Goal: Task Accomplishment & Management: Manage account settings

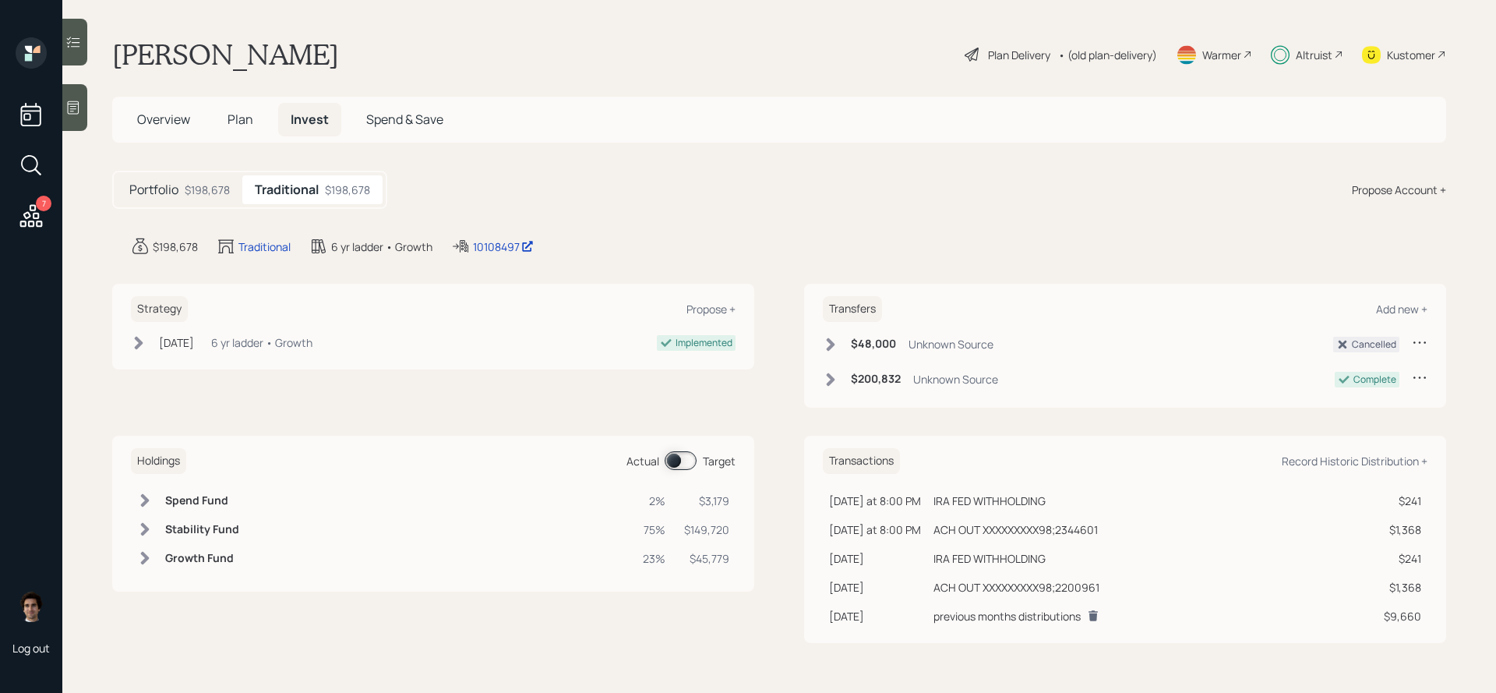
click at [13, 190] on div "7" at bounding box center [30, 135] width 37 height 196
click at [22, 224] on icon at bounding box center [31, 216] width 28 height 28
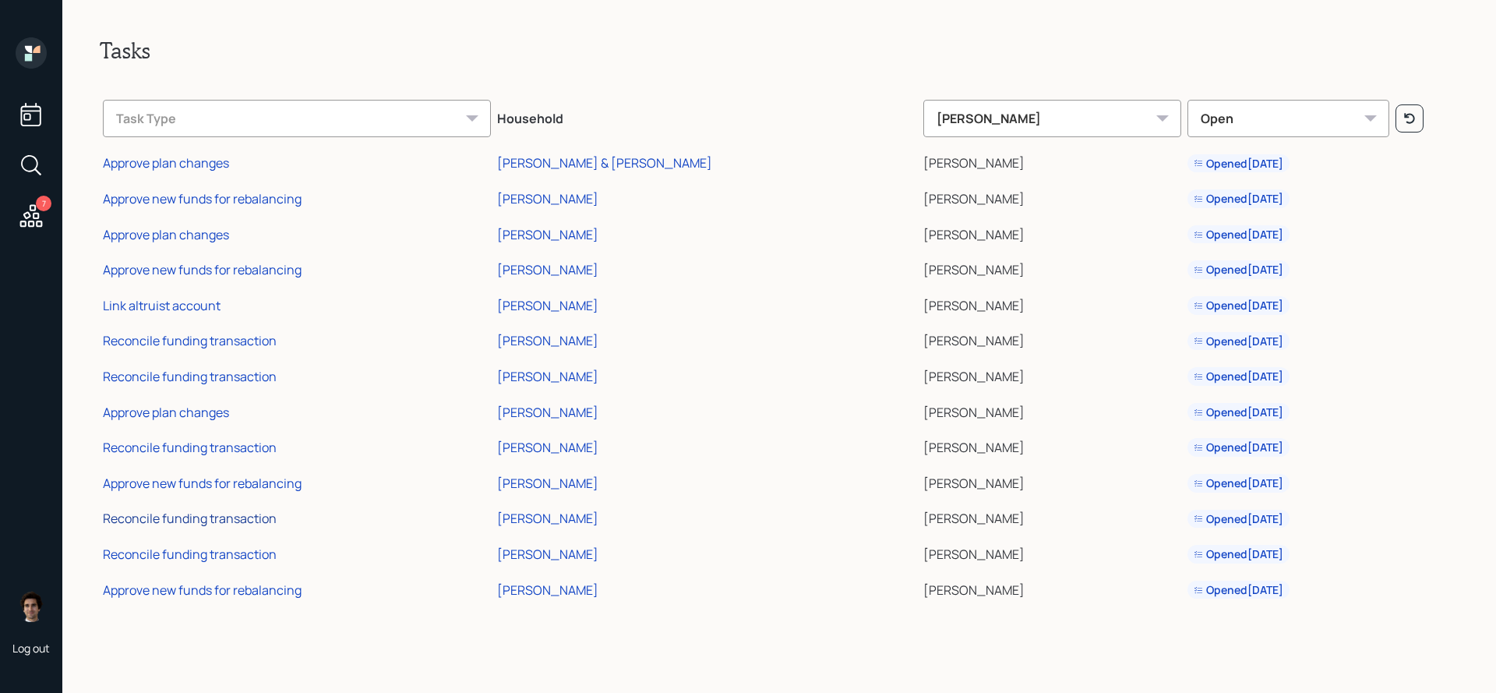
click at [233, 517] on div "Reconcile funding transaction" at bounding box center [190, 518] width 174 height 17
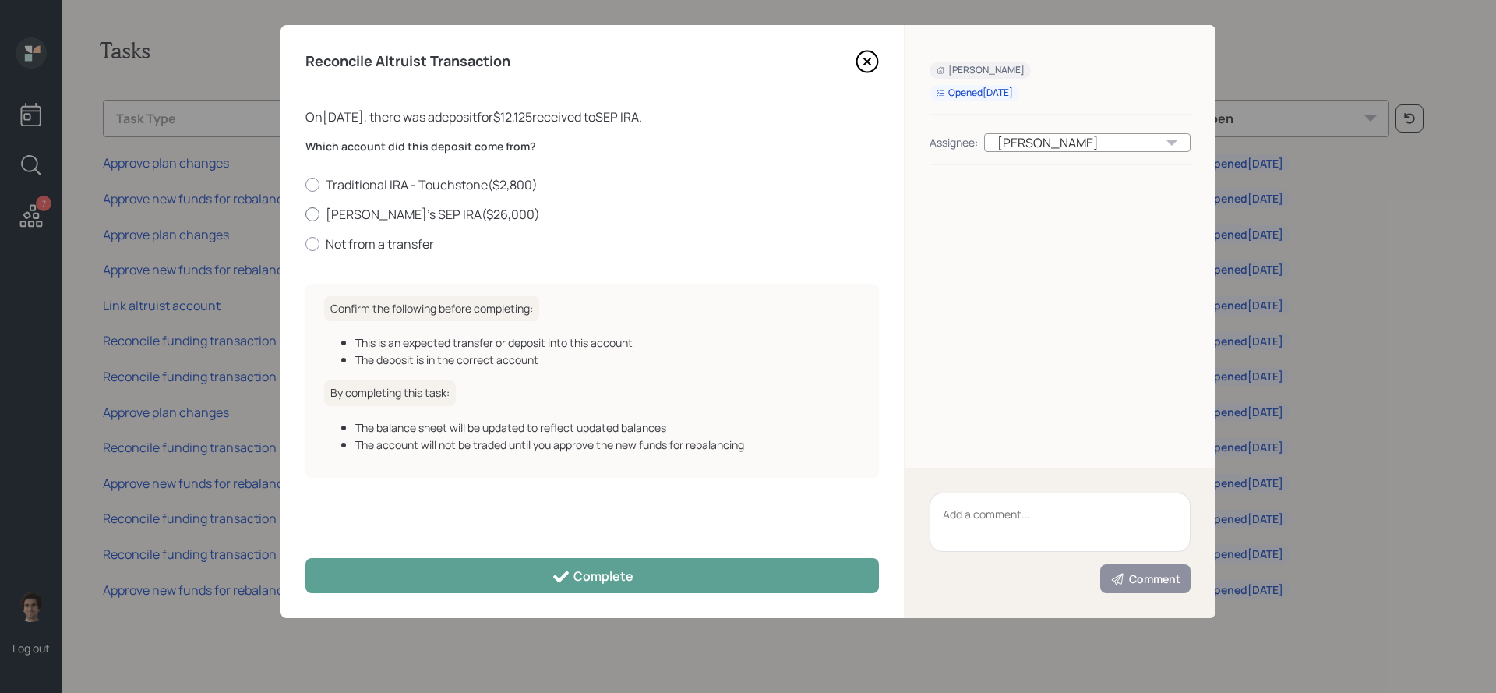
click at [415, 206] on label "Kent's SEP IRA ( $26,000 )" at bounding box center [591, 214] width 573 height 17
click at [305, 213] on input "Kent's SEP IRA ( $26,000 )" at bounding box center [305, 213] width 1 height 1
radio input "true"
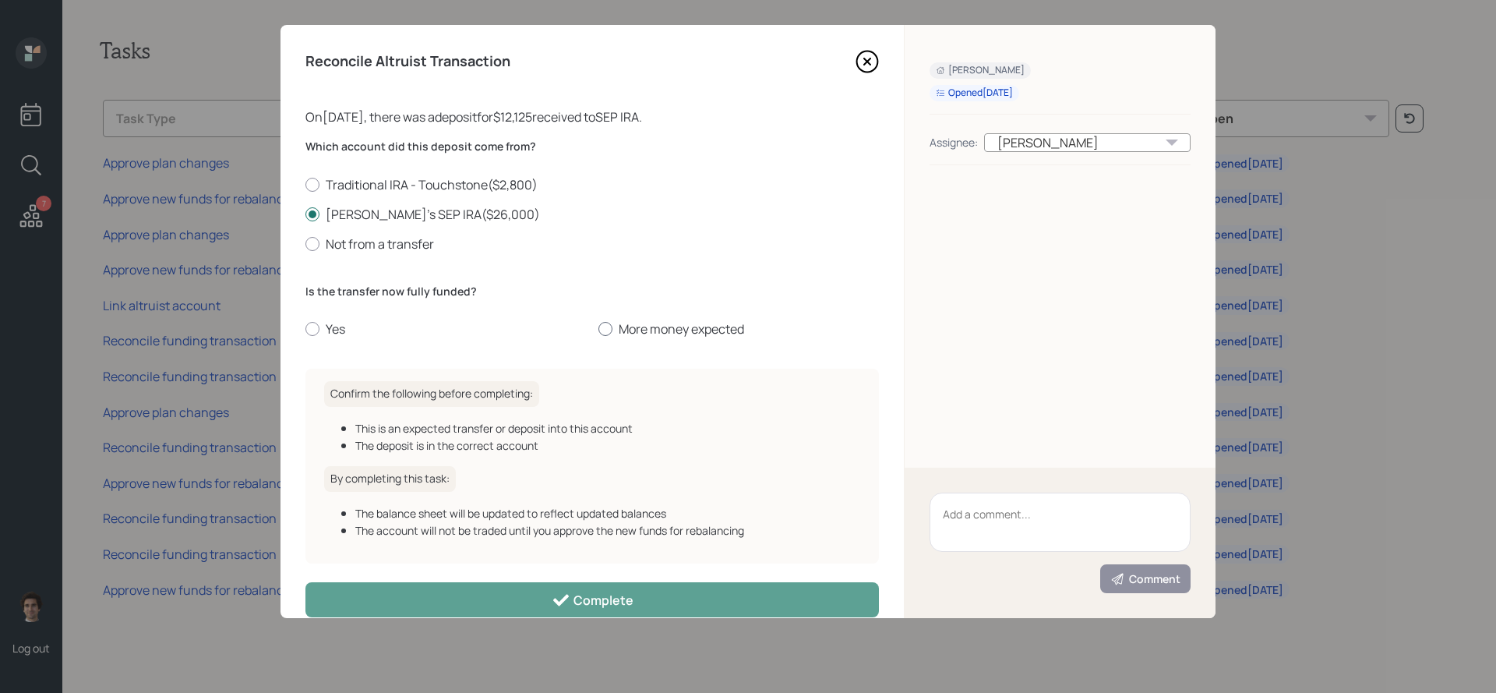
click at [633, 330] on label "More money expected" at bounding box center [738, 328] width 280 height 17
click at [598, 330] on input "More money expected" at bounding box center [598, 329] width 1 height 1
radio input "true"
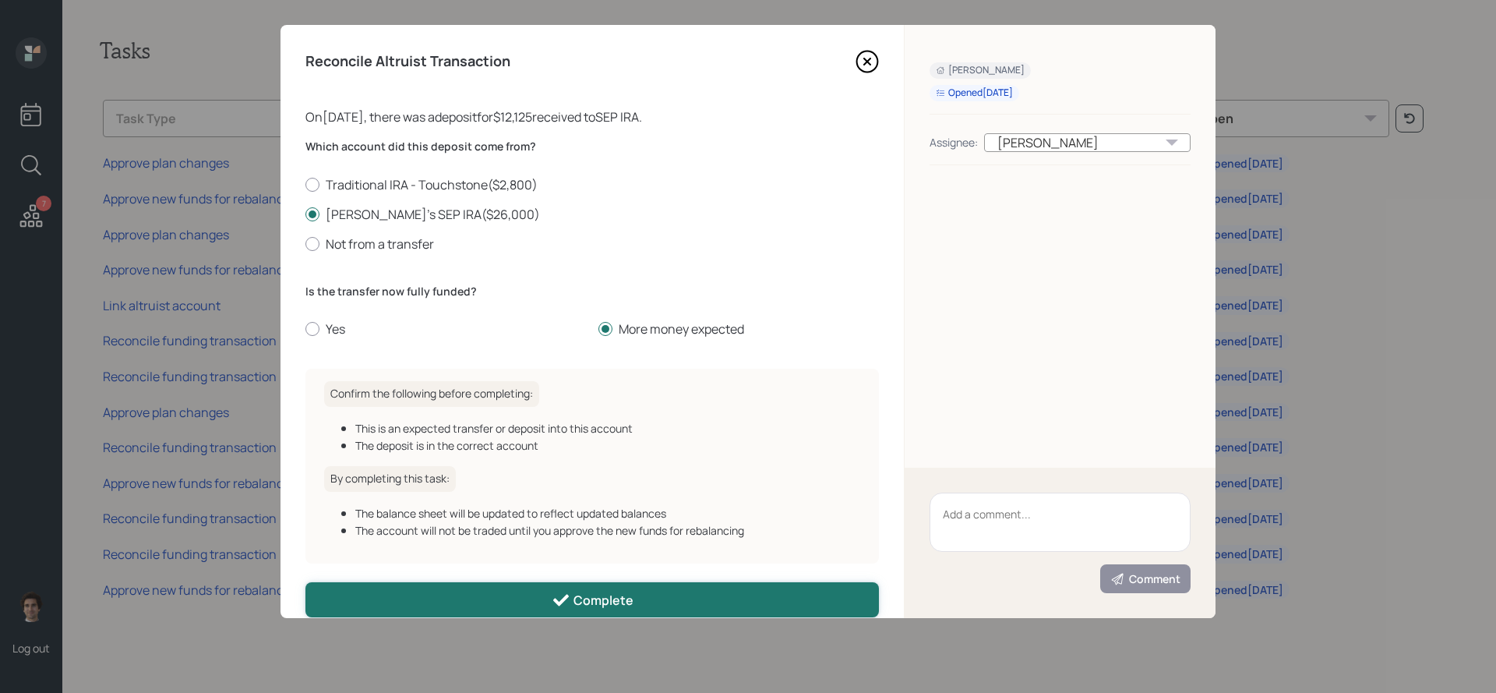
click at [607, 598] on div "Complete" at bounding box center [593, 600] width 82 height 19
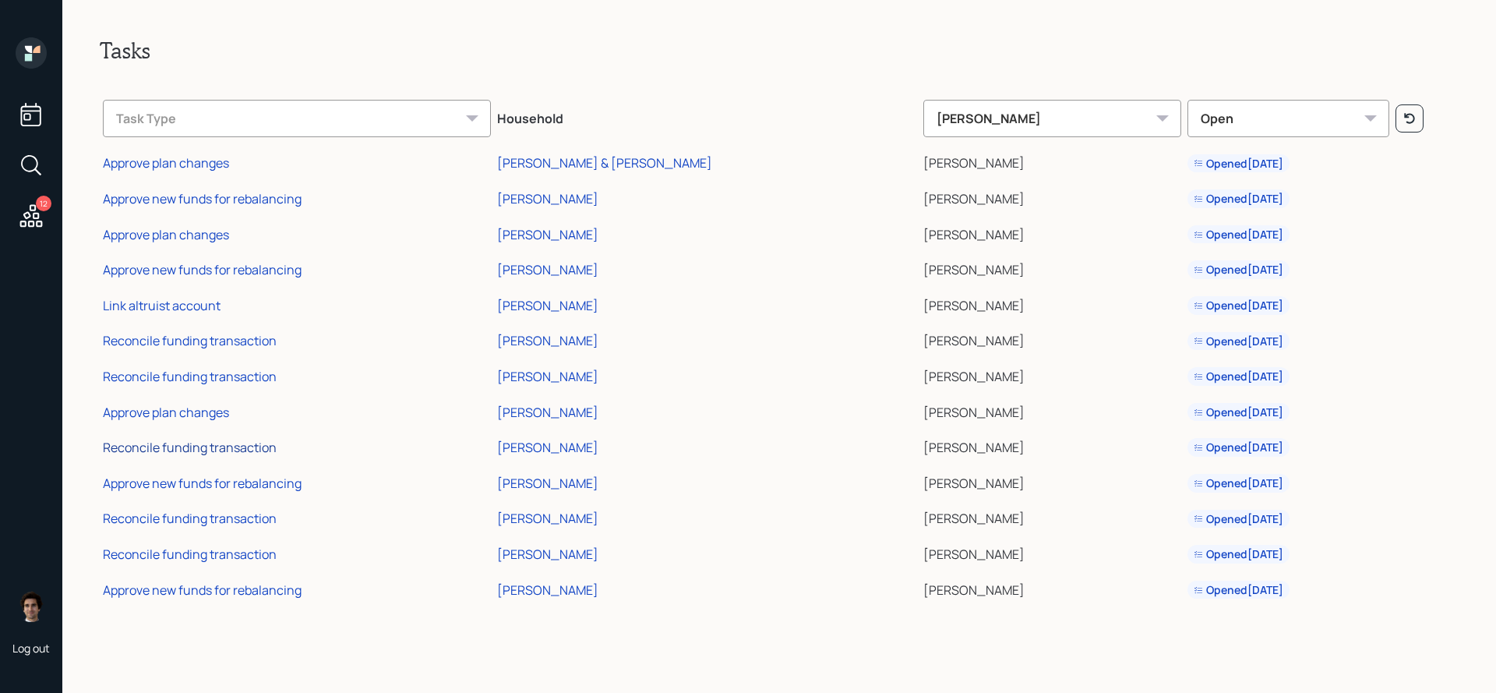
click at [201, 453] on div "Reconcile funding transaction" at bounding box center [190, 447] width 174 height 17
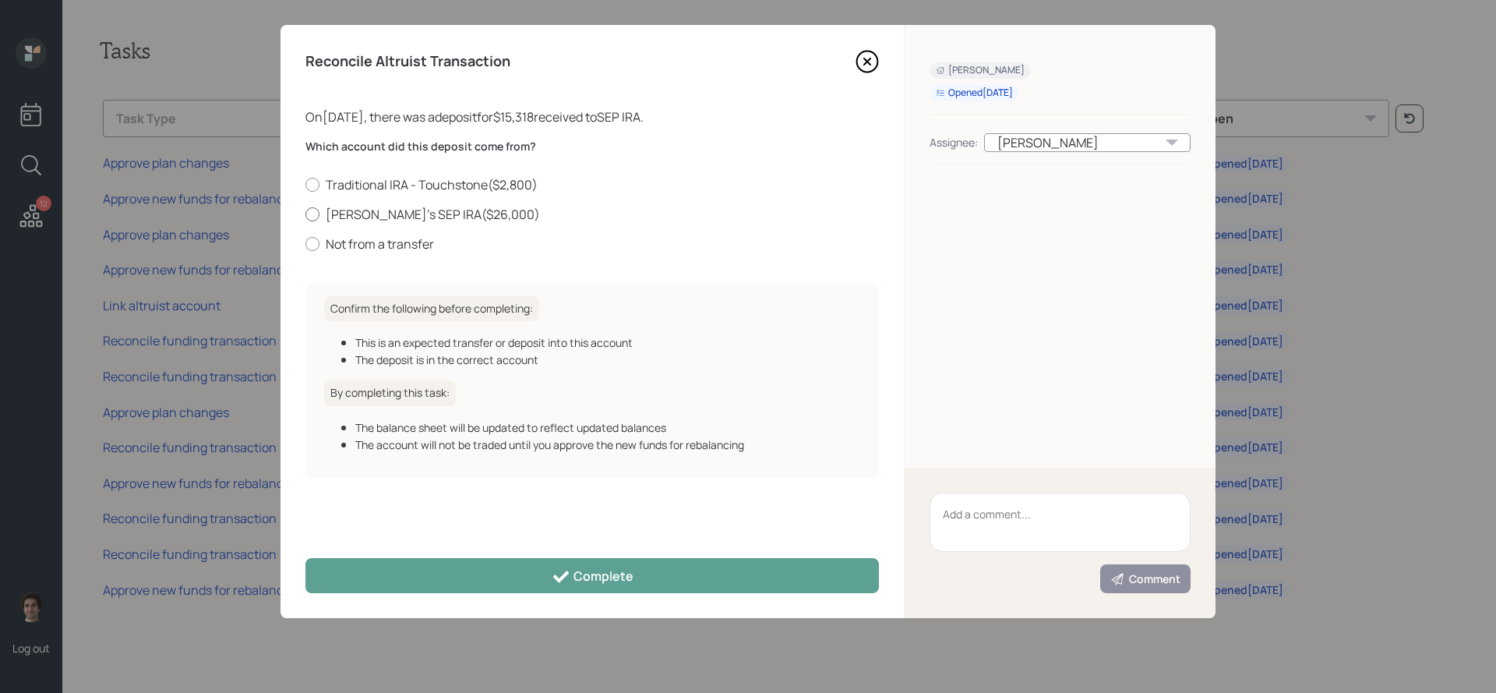
click at [347, 216] on label "Kent's SEP IRA ( $26,000 )" at bounding box center [591, 214] width 573 height 17
click at [305, 214] on input "Kent's SEP IRA ( $26,000 )" at bounding box center [305, 213] width 1 height 1
radio input "true"
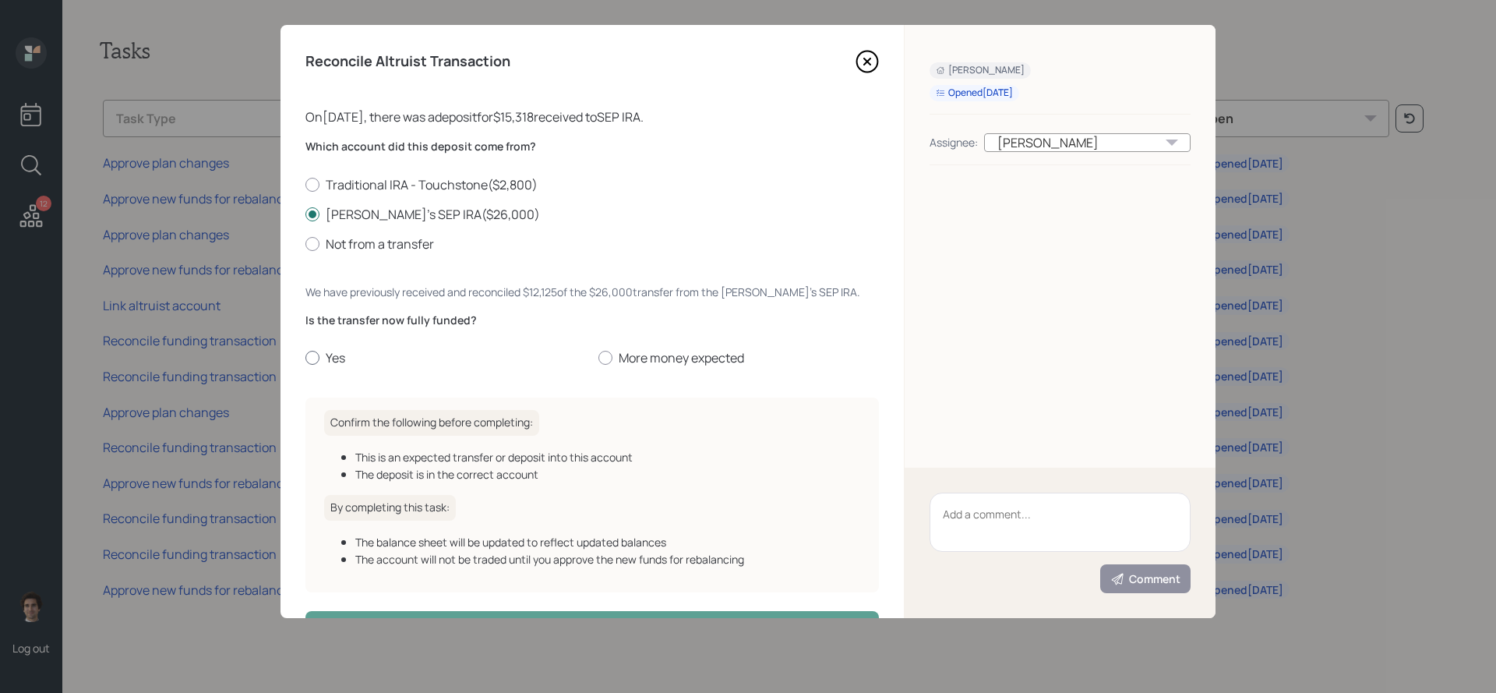
click at [340, 352] on label "Yes" at bounding box center [445, 357] width 280 height 17
click at [305, 358] on input "Yes" at bounding box center [305, 358] width 1 height 1
radio input "true"
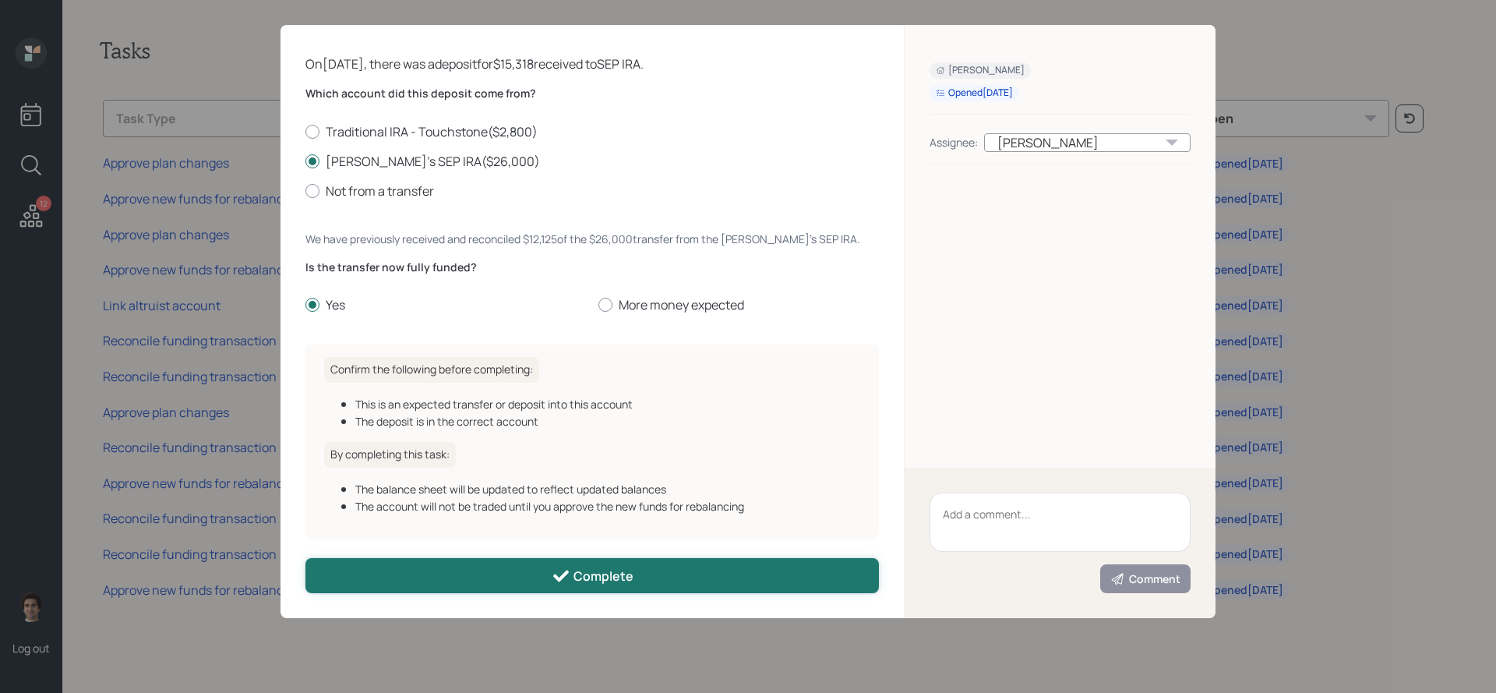
click at [457, 566] on button "Complete" at bounding box center [591, 575] width 573 height 35
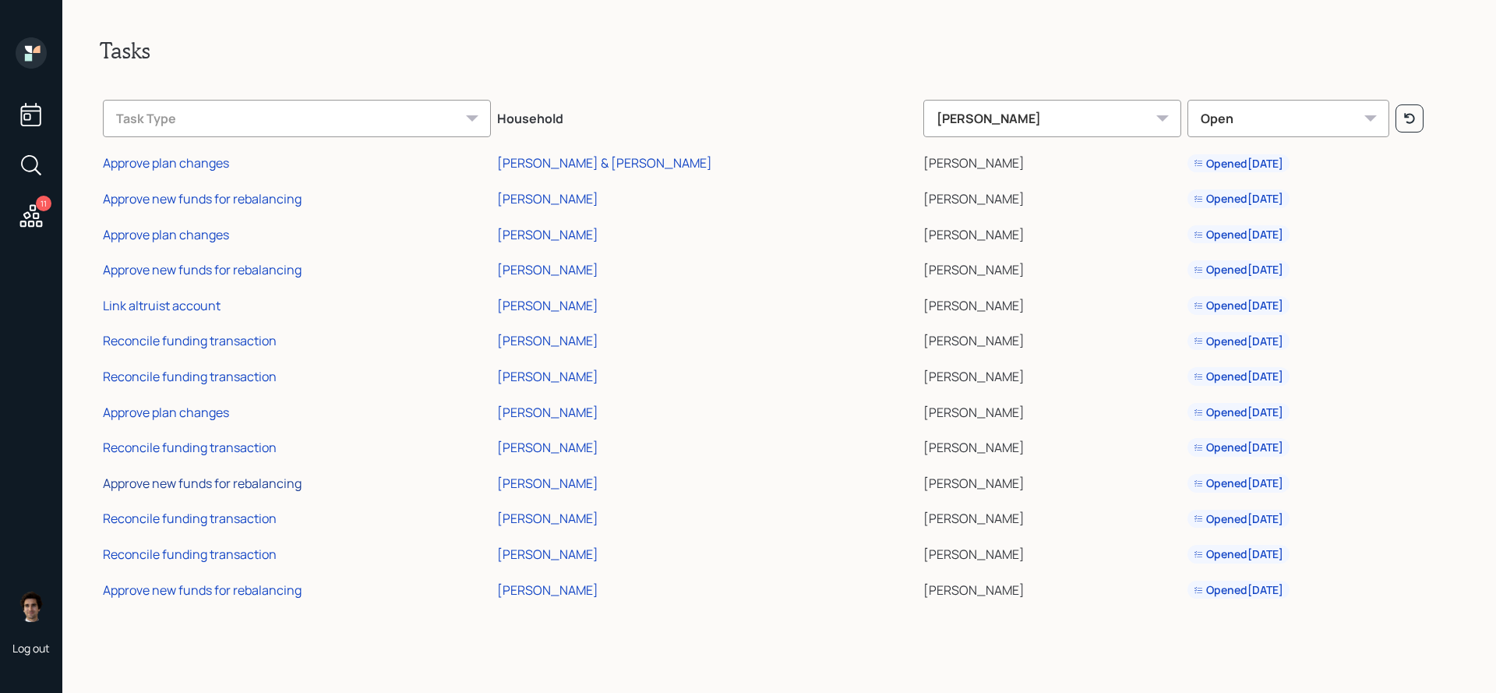
click at [222, 481] on div "Approve new funds for rebalancing" at bounding box center [202, 482] width 199 height 17
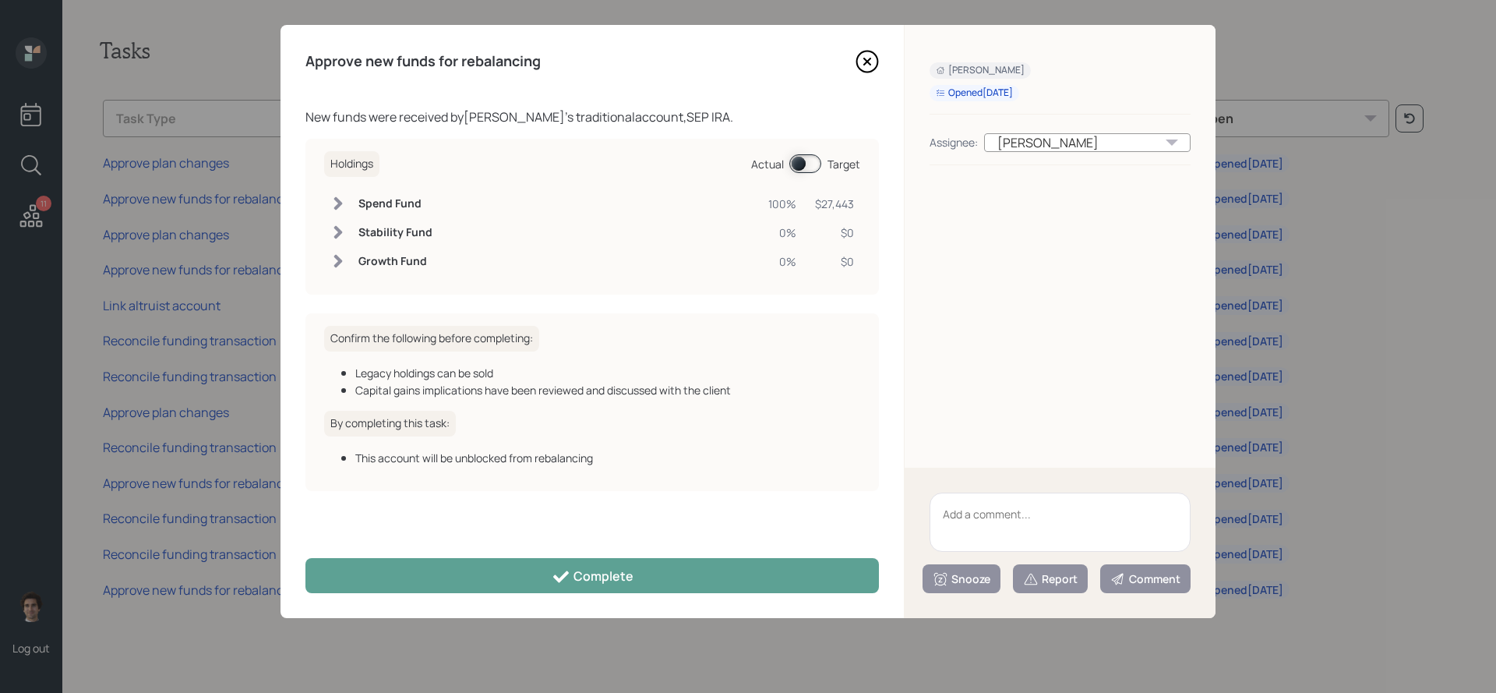
click at [806, 164] on span at bounding box center [805, 163] width 32 height 19
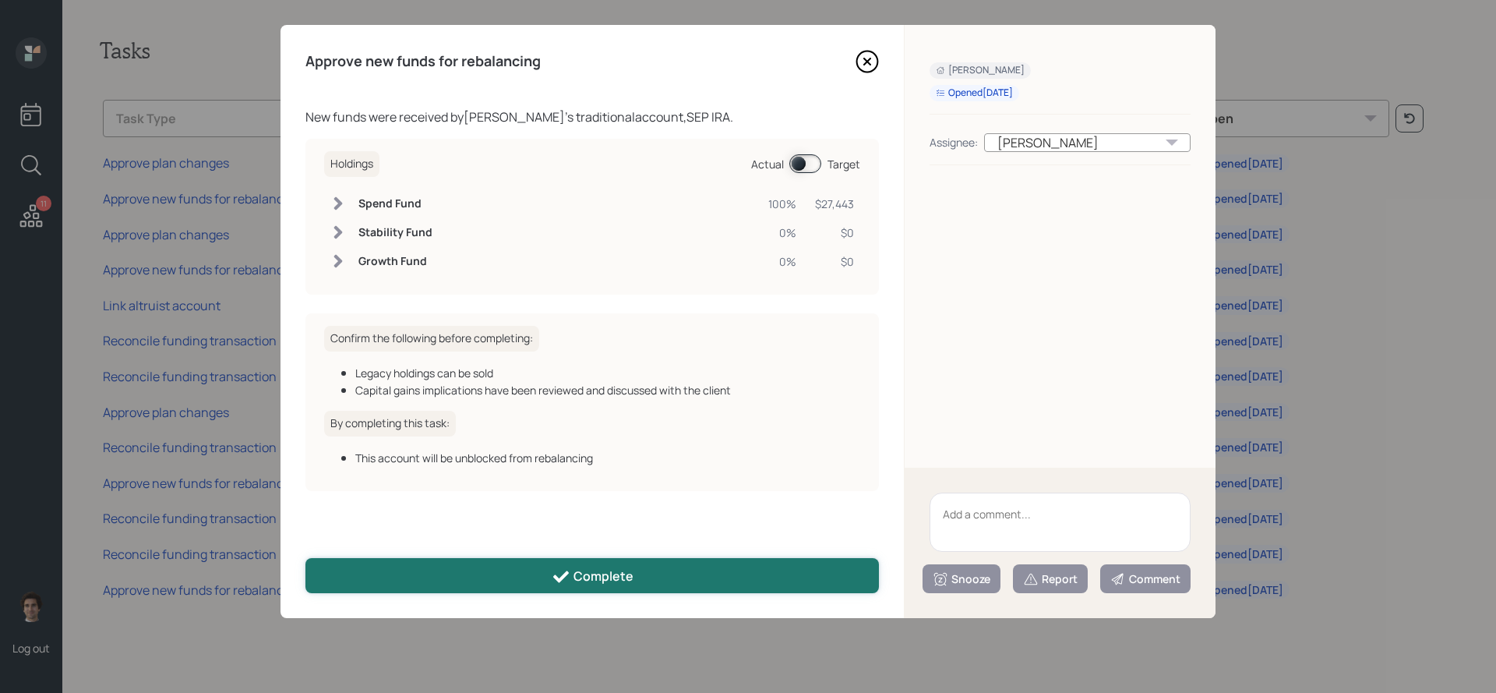
click at [694, 583] on button "Complete" at bounding box center [591, 575] width 573 height 35
